Goal: Task Accomplishment & Management: Complete application form

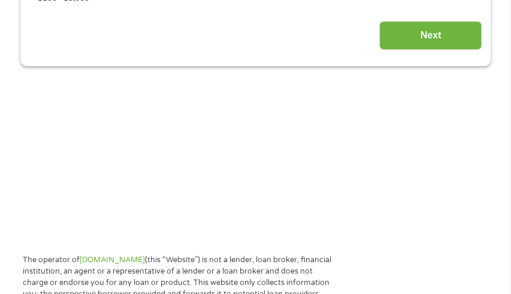
scroll to position [240, 0]
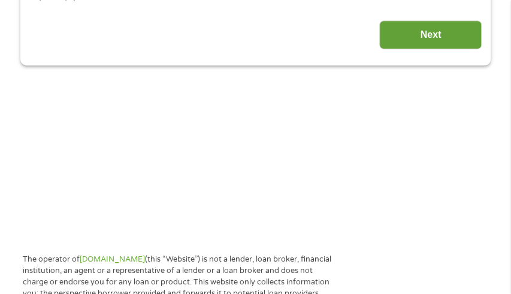
click at [457, 50] on input "Next" at bounding box center [430, 34] width 102 height 29
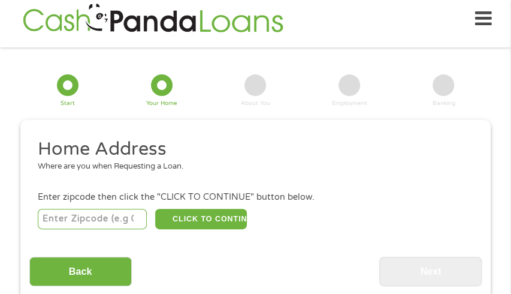
scroll to position [6, 0]
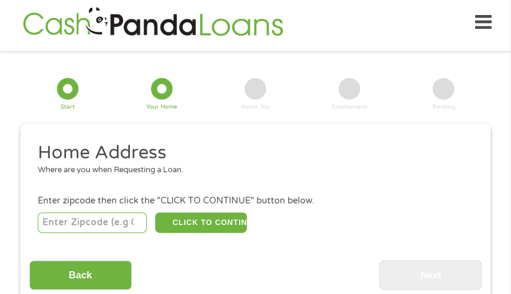
click at [81, 232] on input "number" at bounding box center [92, 222] width 109 height 20
type input "75948"
select select "[US_STATE]"
click at [187, 232] on button "CLICK TO CONTINUE" at bounding box center [201, 222] width 92 height 20
type input "75948"
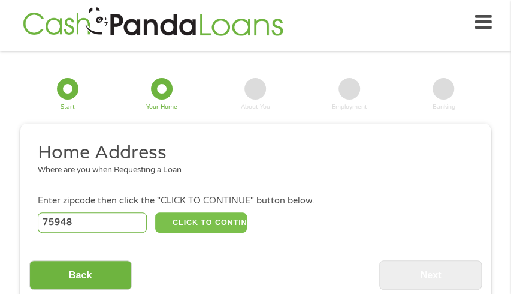
type input "[PERSON_NAME]"
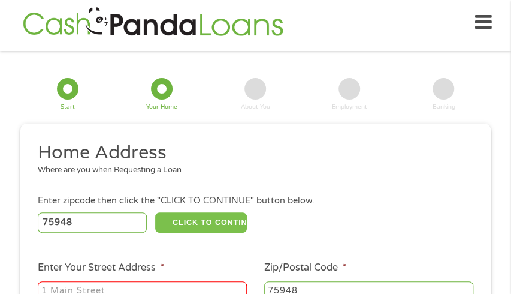
scroll to position [126, 0]
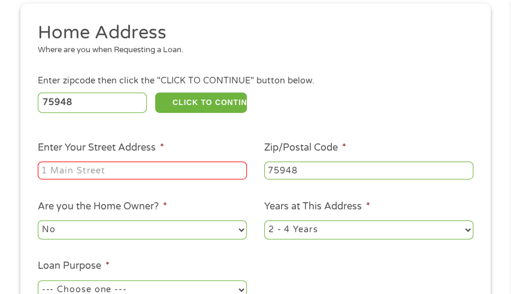
click at [101, 179] on input "Enter Your Street Address *" at bounding box center [142, 170] width 209 height 18
type input "[STREET_ADDRESS]"
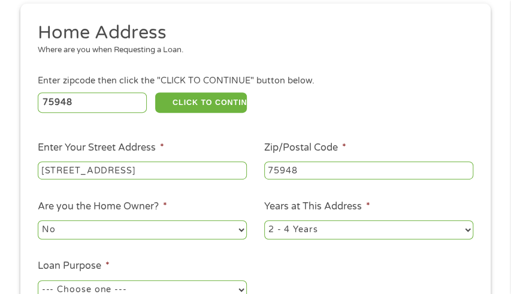
scroll to position [246, 0]
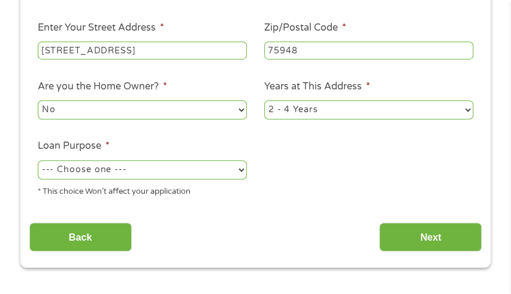
click at [135, 119] on select "No Yes" at bounding box center [142, 109] width 209 height 19
select select "yes"
click at [38, 119] on select "No Yes" at bounding box center [142, 109] width 209 height 19
click at [147, 179] on select "--- Choose one --- Pay Bills Debt Consolidation Home Improvement Major Purchase…" at bounding box center [142, 169] width 209 height 19
select select "paybills"
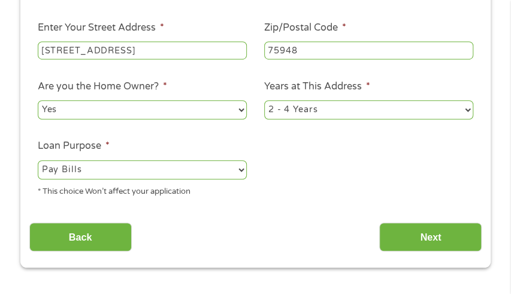
click at [38, 179] on select "--- Choose one --- Pay Bills Debt Consolidation Home Improvement Major Purchase…" at bounding box center [142, 169] width 209 height 19
click at [133, 179] on select "--- Choose one --- Pay Bills Debt Consolidation Home Improvement Major Purchase…" at bounding box center [142, 169] width 209 height 19
click at [306, 206] on ul "Home Address Where are you when Requesting a Loan. Enter zipcode then click the…" at bounding box center [255, 53] width 453 height 305
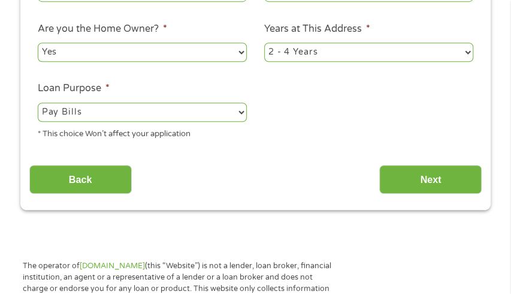
scroll to position [425, 0]
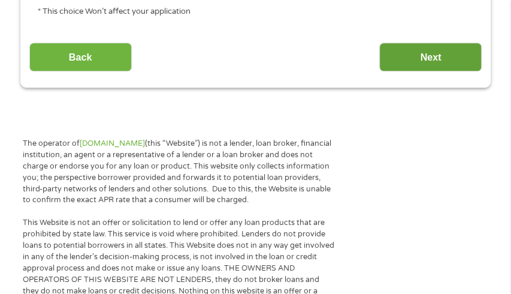
click at [445, 72] on input "Next" at bounding box center [430, 57] width 102 height 29
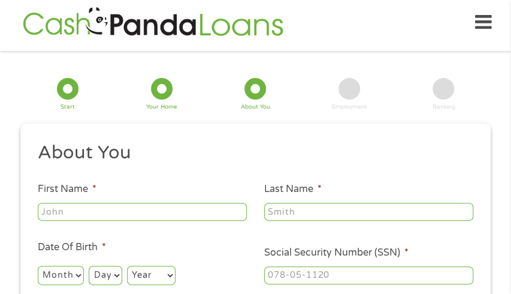
scroll to position [126, 0]
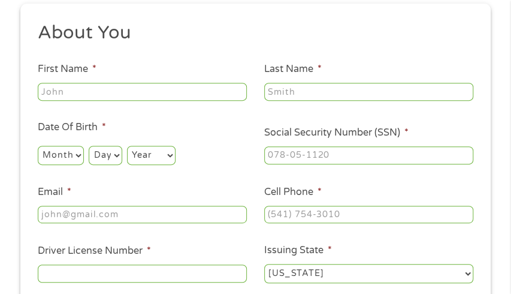
click at [117, 101] on input "First Name *" at bounding box center [142, 92] width 209 height 18
type input "Aisha"
type input "[PERSON_NAME]"
type input "[EMAIL_ADDRESS][DOMAIN_NAME]"
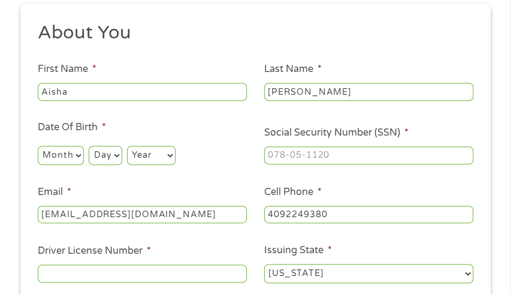
type input "[PHONE_NUMBER]"
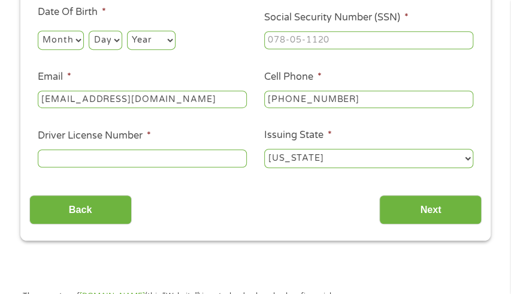
scroll to position [246, 0]
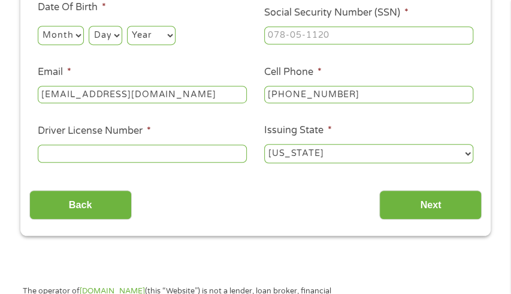
click at [56, 45] on select "Month 1 2 3 4 5 6 7 8 9 10 11 12" at bounding box center [61, 35] width 46 height 19
select select "7"
click at [38, 45] on select "Month 1 2 3 4 5 6 7 8 9 10 11 12" at bounding box center [61, 35] width 46 height 19
click at [99, 45] on select "Day 1 2 3 4 5 6 7 8 9 10 11 12 13 14 15 16 17 18 19 20 21 22 23 24 25 26 27 28 …" at bounding box center [105, 35] width 33 height 19
select select "29"
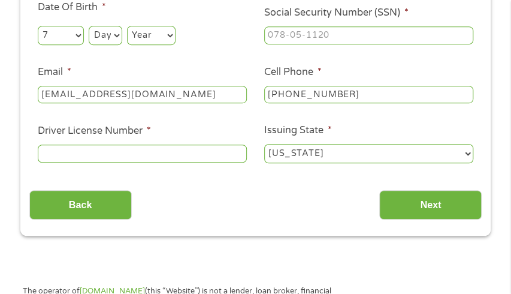
click at [89, 45] on select "Day 1 2 3 4 5 6 7 8 9 10 11 12 13 14 15 16 17 18 19 20 21 22 23 24 25 26 27 28 …" at bounding box center [105, 35] width 33 height 19
click at [132, 45] on select "Year [DATE] 2006 2005 2004 2003 2002 2001 2000 1999 1998 1997 1996 1995 1994 19…" at bounding box center [151, 35] width 49 height 19
select select "1982"
click at [127, 45] on select "Year [DATE] 2006 2005 2004 2003 2002 2001 2000 1999 1998 1997 1996 1995 1994 19…" at bounding box center [151, 35] width 49 height 19
click at [358, 44] on input "___-__-____" at bounding box center [368, 35] width 209 height 18
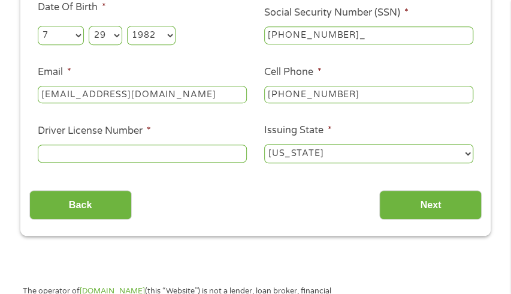
type input "455-59-0123"
click at [134, 162] on input "Driver License Number *" at bounding box center [142, 153] width 209 height 18
click at [87, 162] on input "Driver License Number *" at bounding box center [142, 153] width 209 height 18
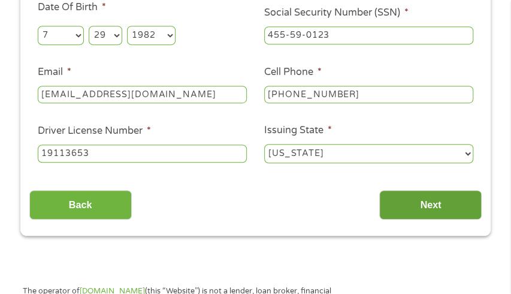
type input "19113653"
click at [446, 219] on input "Next" at bounding box center [430, 204] width 102 height 29
click at [443, 219] on input "Next" at bounding box center [430, 204] width 102 height 29
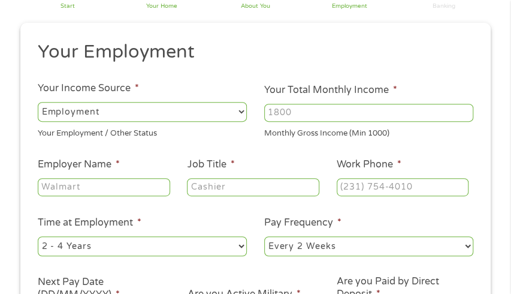
scroll to position [126, 0]
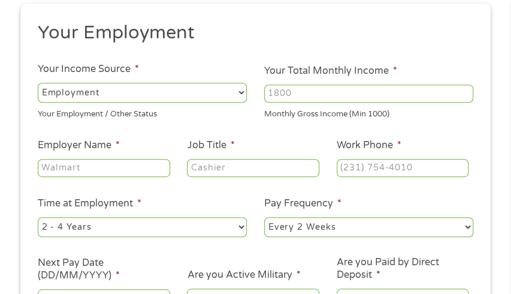
click at [311, 102] on input "Your Total Monthly Income *" at bounding box center [368, 93] width 209 height 18
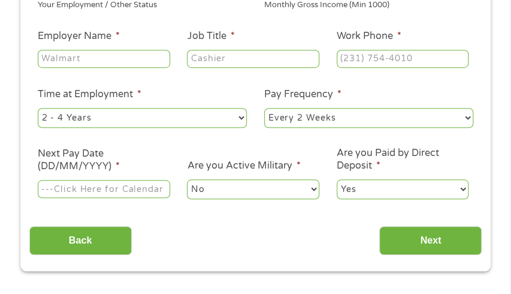
scroll to position [246, 0]
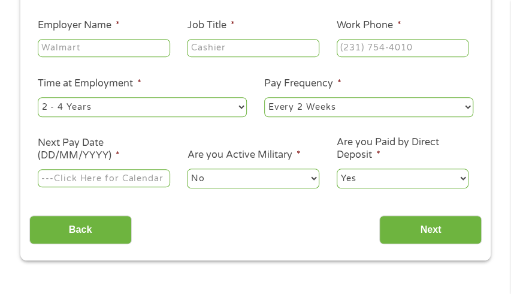
type input "8600"
click at [138, 57] on input "Employer Name *" at bounding box center [104, 48] width 132 height 18
type input "Together CU"
type input "IT Relationship Manager"
type input "[PHONE_NUMBER]"
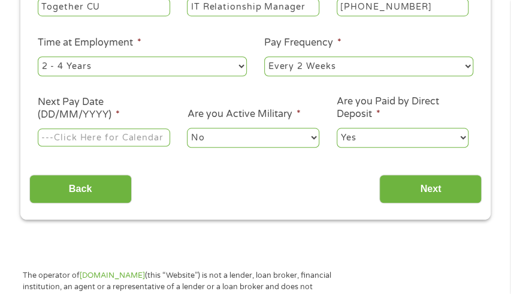
scroll to position [306, 0]
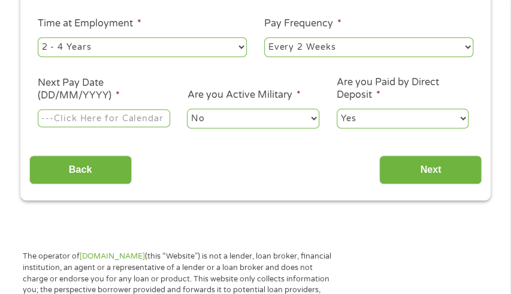
click at [361, 56] on select "--- Choose one --- Every 2 Weeks Every Week Monthly Semi-Monthly" at bounding box center [368, 46] width 209 height 19
select select "weekly"
click at [264, 56] on select "--- Choose one --- Every 2 Weeks Every Week Monthly Semi-Monthly" at bounding box center [368, 46] width 209 height 19
click at [124, 127] on input "Next Pay Date (DD/MM/YYYY) *" at bounding box center [104, 118] width 132 height 18
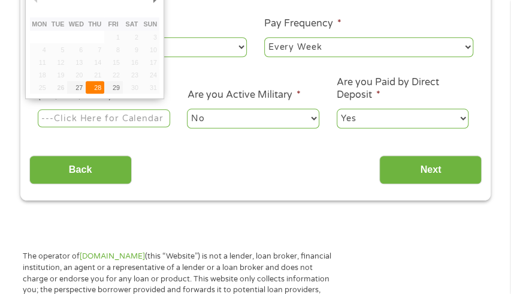
type input "[DATE]"
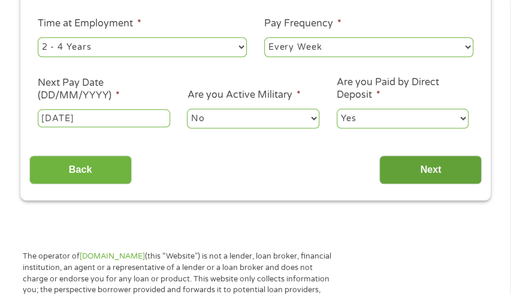
click at [432, 185] on input "Next" at bounding box center [430, 169] width 102 height 29
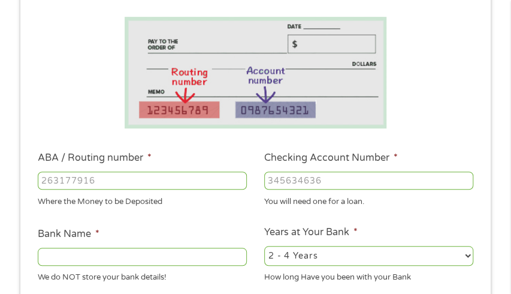
scroll to position [186, 0]
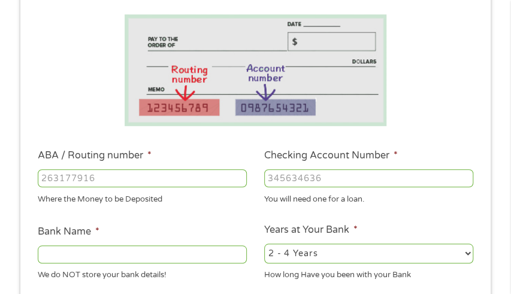
click at [110, 187] on input "ABA / Routing number *" at bounding box center [142, 178] width 209 height 18
type input "313186679"
type input "DUGOOD FEDERAL CREDIT UNION"
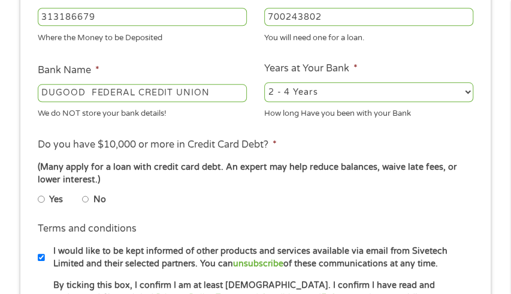
scroll to position [365, 0]
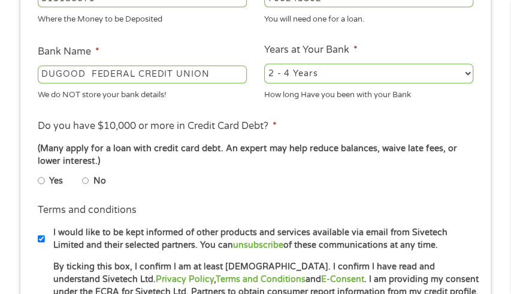
type input "700243802"
click at [325, 83] on select "2 - 4 Years 6 - 12 Months 1 - 2 Years Over 4 Years" at bounding box center [368, 73] width 209 height 19
select select "60months"
click at [264, 83] on select "2 - 4 Years 6 - 12 Months 1 - 2 Years Over 4 Years" at bounding box center [368, 73] width 209 height 19
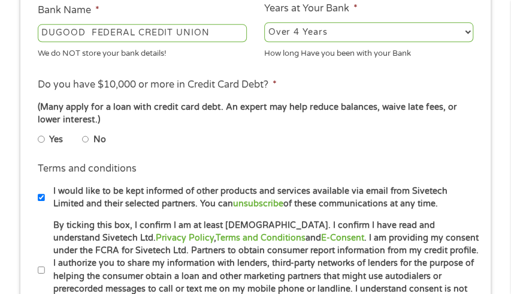
scroll to position [425, 0]
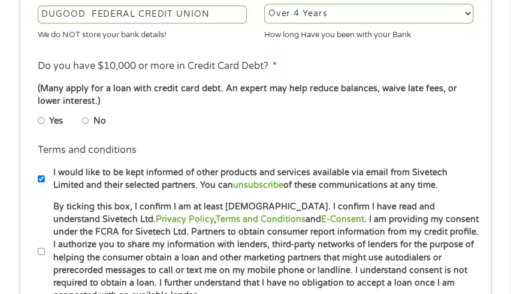
click at [82, 129] on li "No" at bounding box center [103, 120] width 43 height 19
click at [82, 128] on input "No" at bounding box center [85, 120] width 7 height 14
radio input "true"
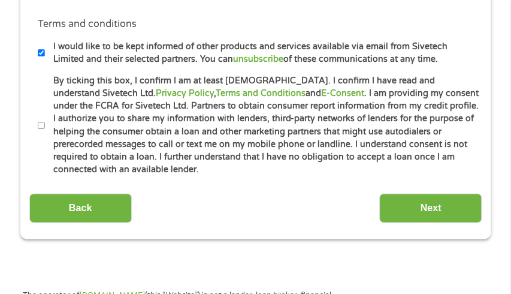
scroll to position [605, 0]
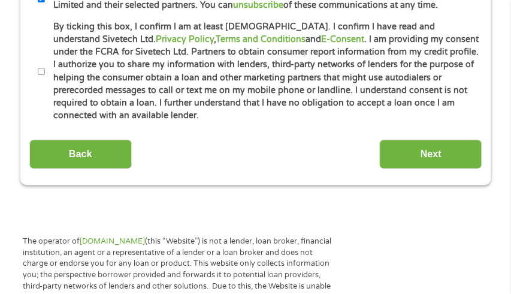
checkbox input "false"
click at [38, 78] on input "By ticking this box, I confirm I am at least [DEMOGRAPHIC_DATA]. I confirm I ha…" at bounding box center [41, 71] width 7 height 14
checkbox input "true"
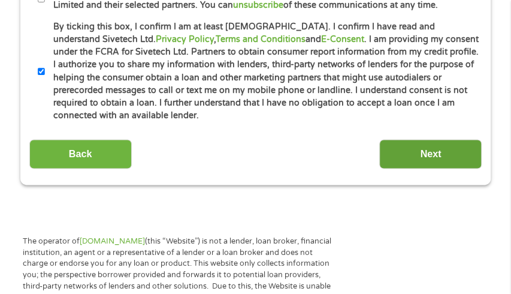
click at [446, 168] on input "Next" at bounding box center [430, 153] width 102 height 29
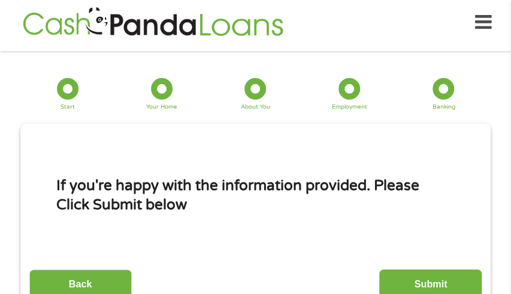
scroll to position [126, 0]
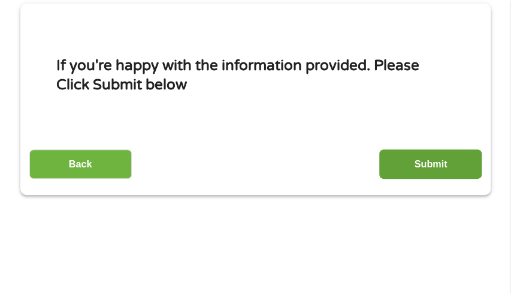
click at [417, 179] on input "Submit" at bounding box center [430, 163] width 102 height 29
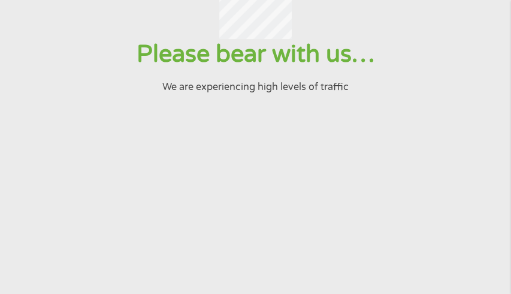
scroll to position [0, 0]
